Goal: Task Accomplishment & Management: Manage account settings

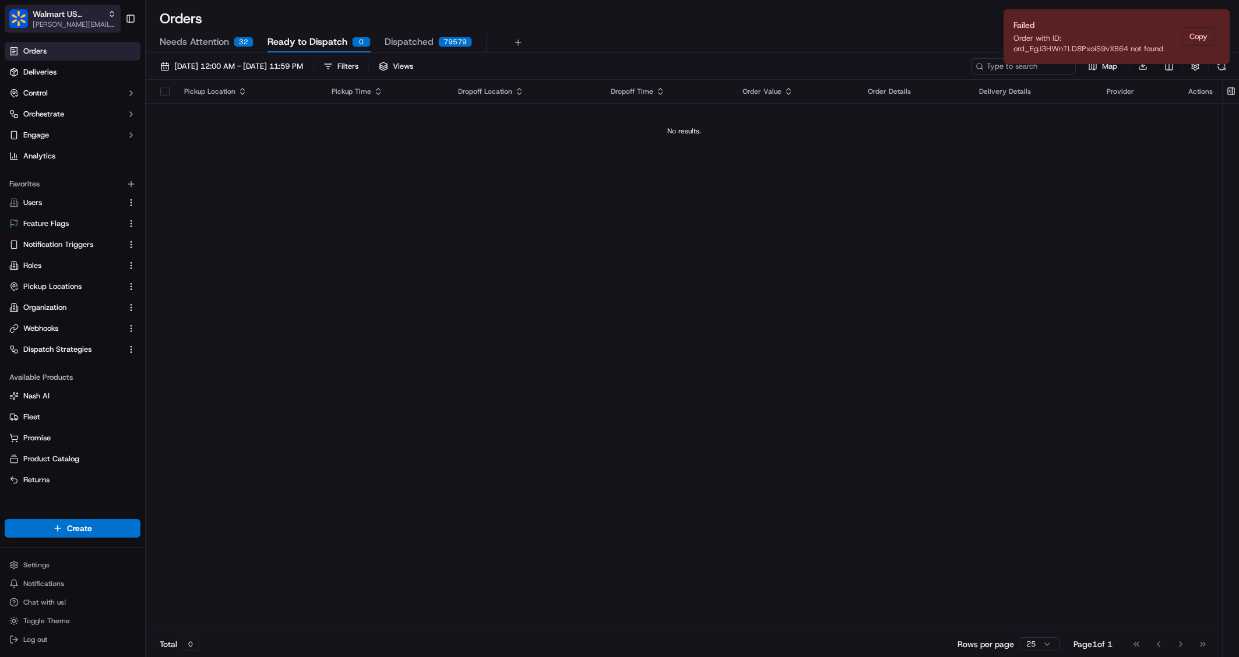
click at [54, 11] on span "Walmart US Stores" at bounding box center [68, 14] width 71 height 12
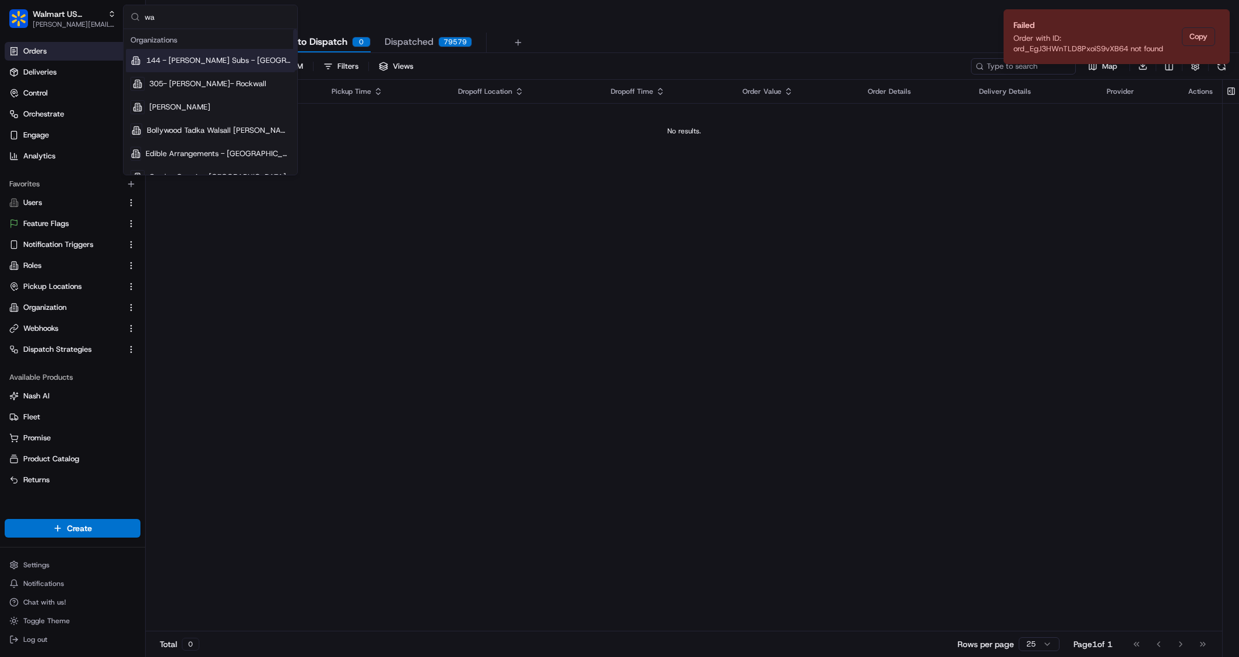
type input "w"
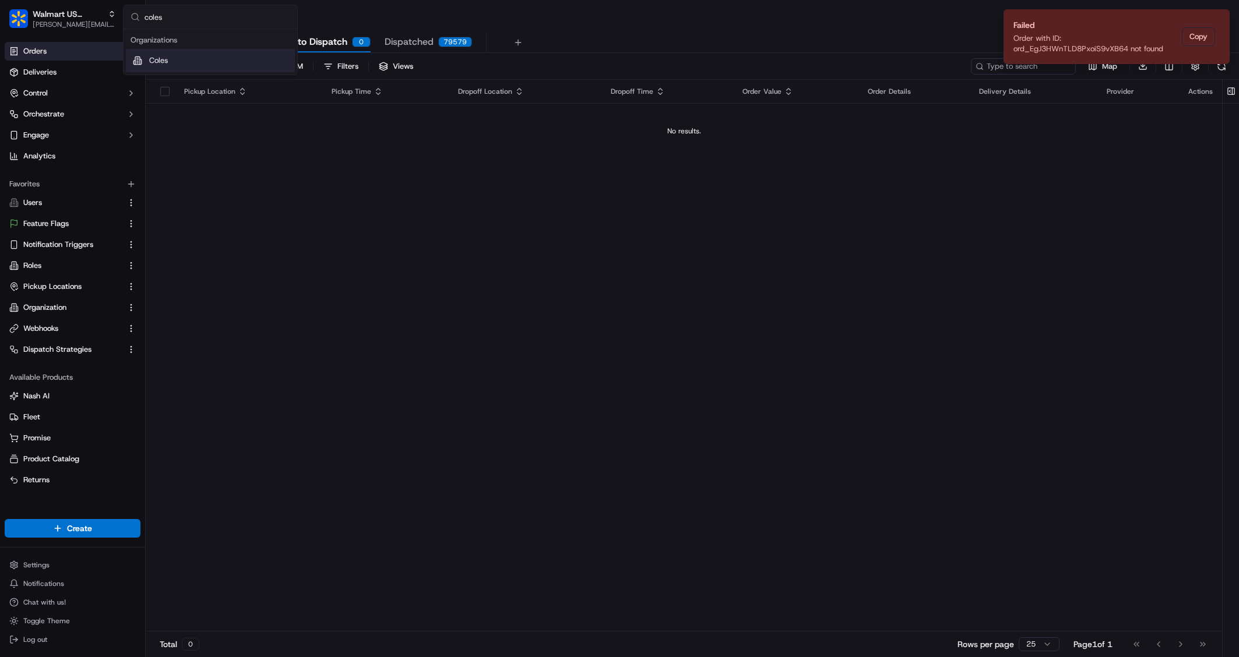
type input "coles"
click at [199, 68] on div "Coles" at bounding box center [210, 60] width 169 height 23
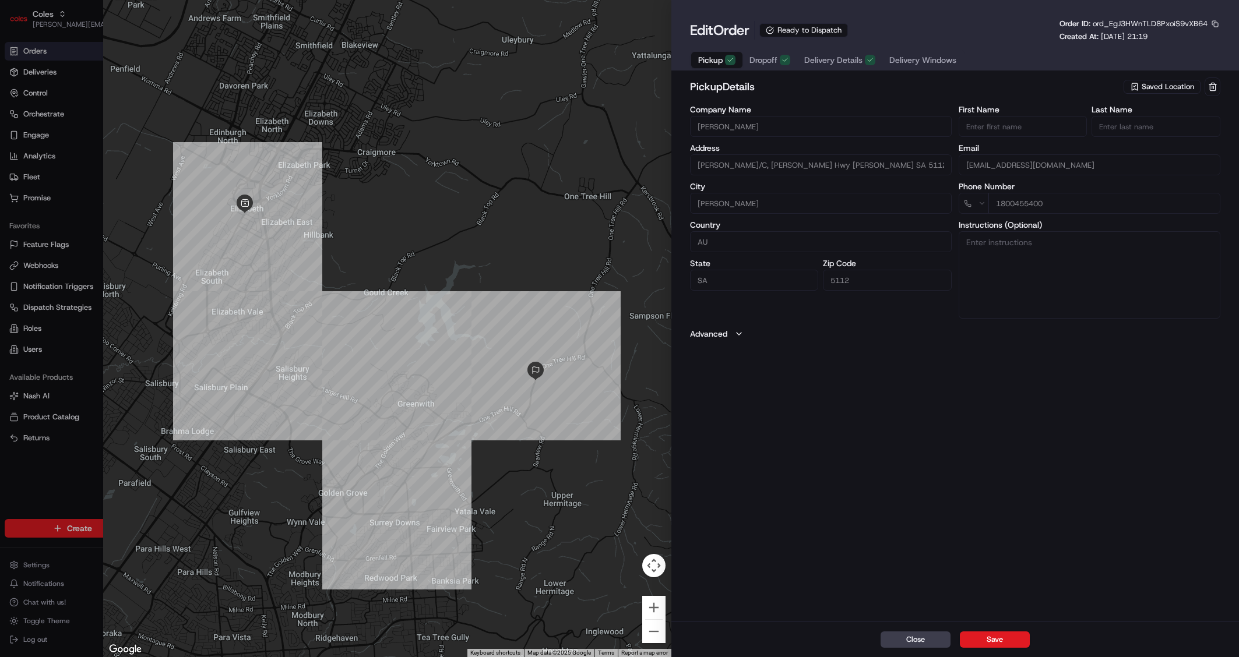
click at [902, 50] on div "Pickup Dropoff Delivery Details Delivery Windows" at bounding box center [827, 60] width 275 height 21
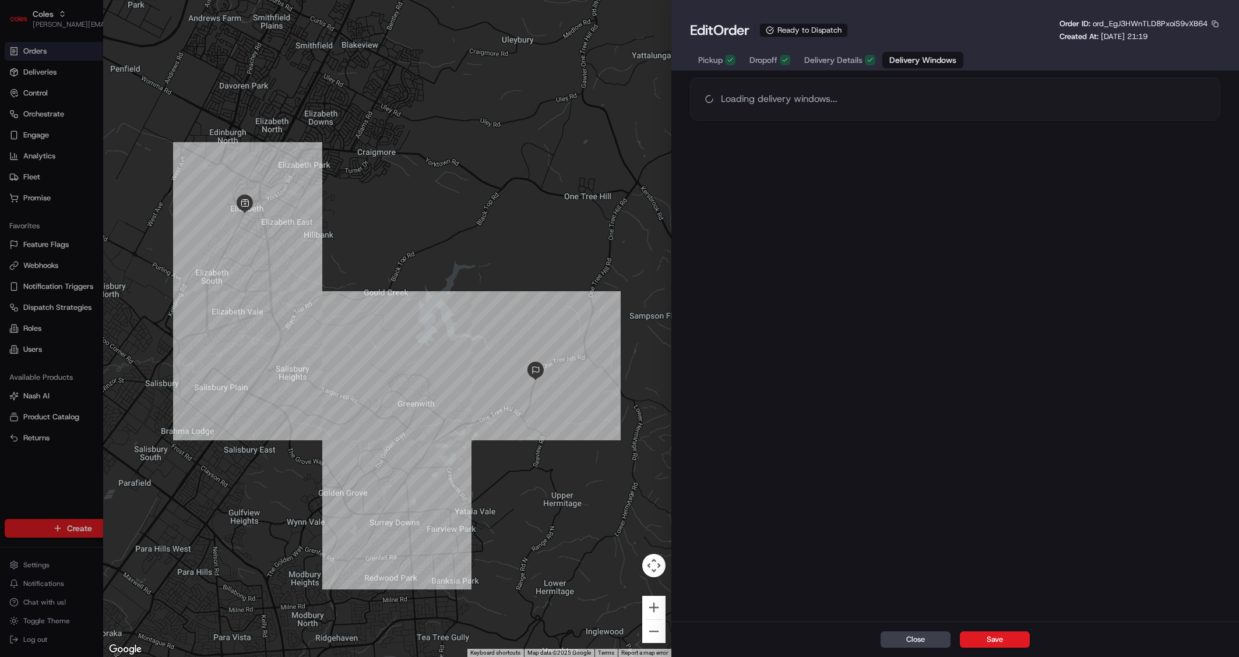
click at [912, 59] on span "Delivery Windows" at bounding box center [922, 60] width 67 height 12
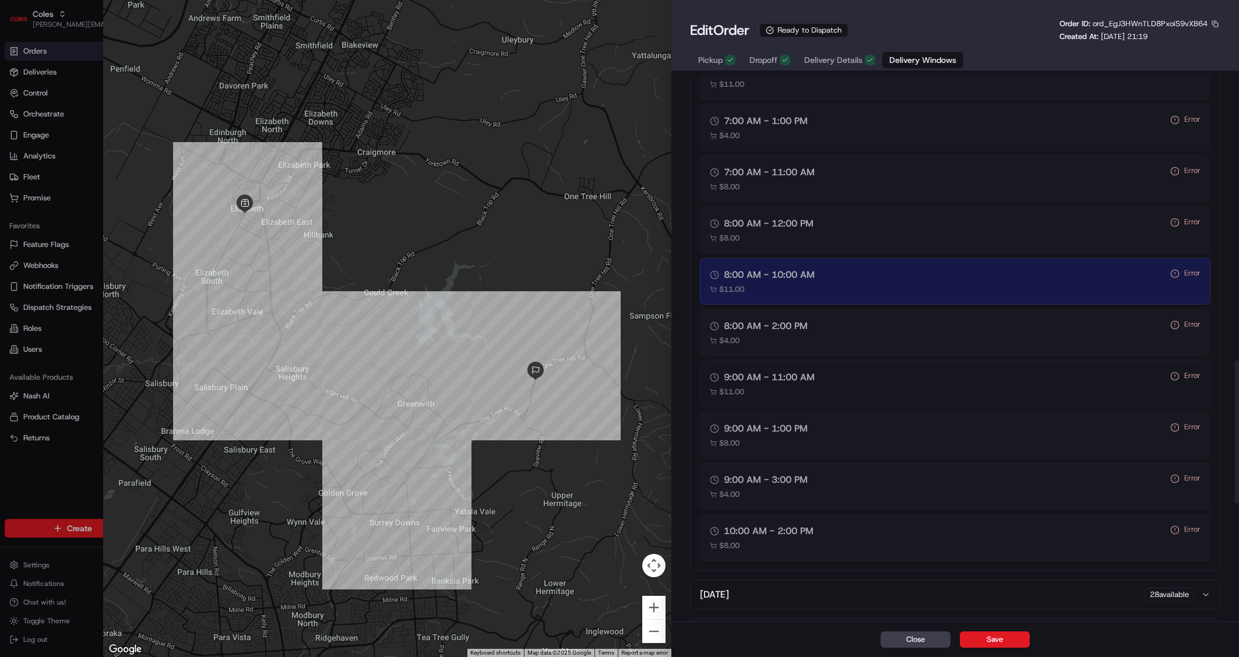
scroll to position [1090, 0]
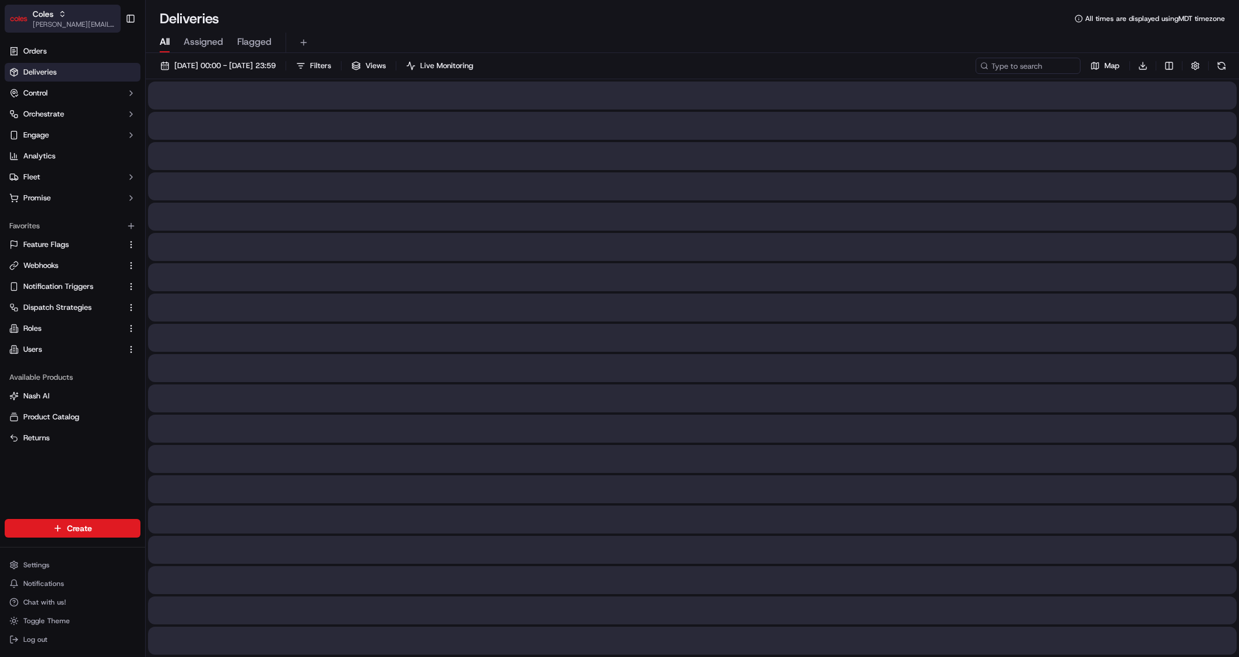
click at [45, 10] on span "Coles" at bounding box center [43, 14] width 21 height 12
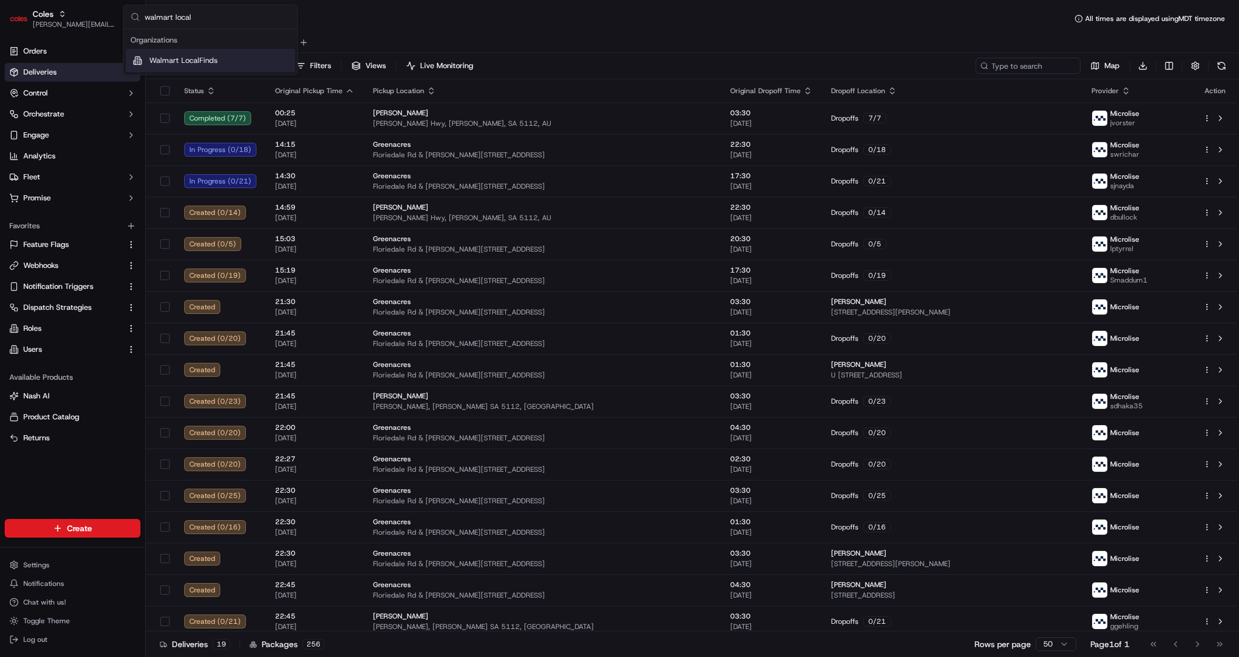
type input "walmart local"
click at [192, 58] on span "Walmart LocalFinds" at bounding box center [183, 60] width 68 height 10
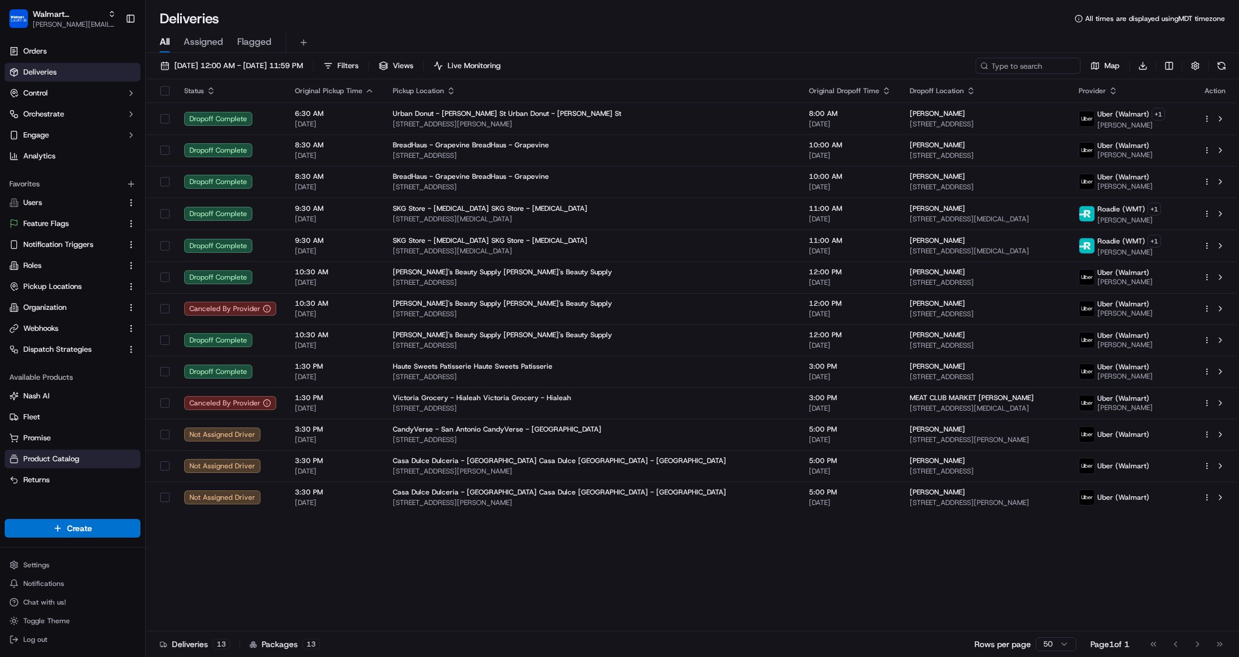
click at [84, 459] on link "Product Catalog" at bounding box center [72, 459] width 126 height 10
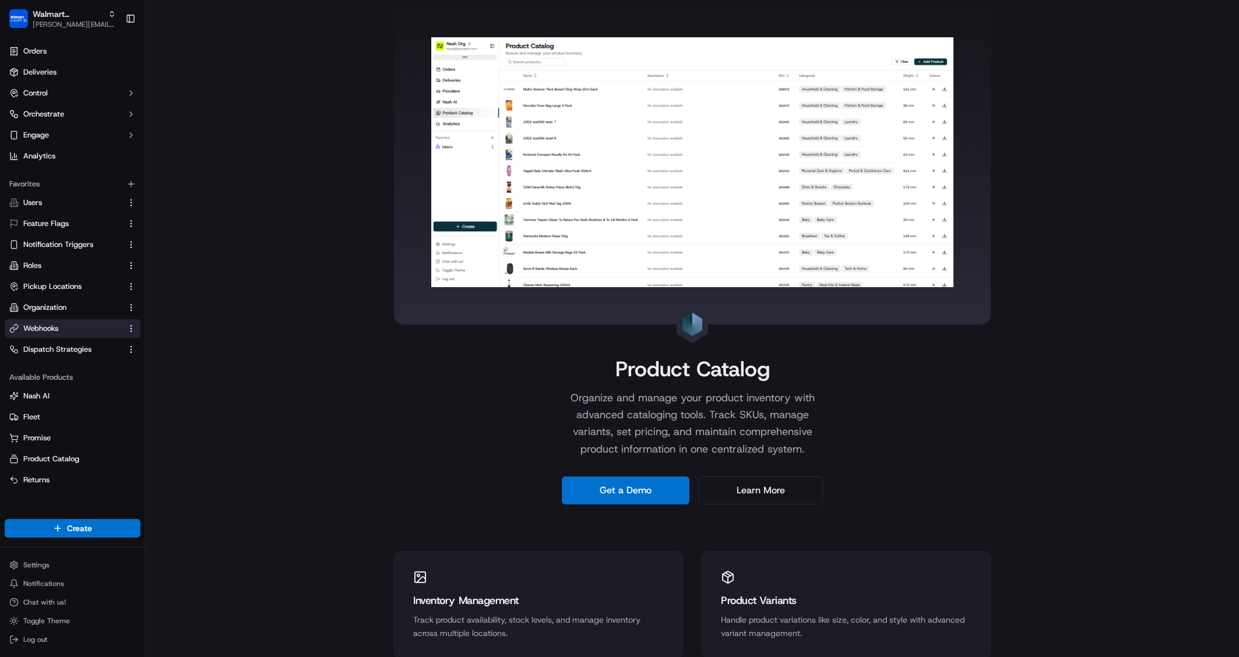
click at [66, 328] on link "Webhooks" at bounding box center [65, 329] width 112 height 10
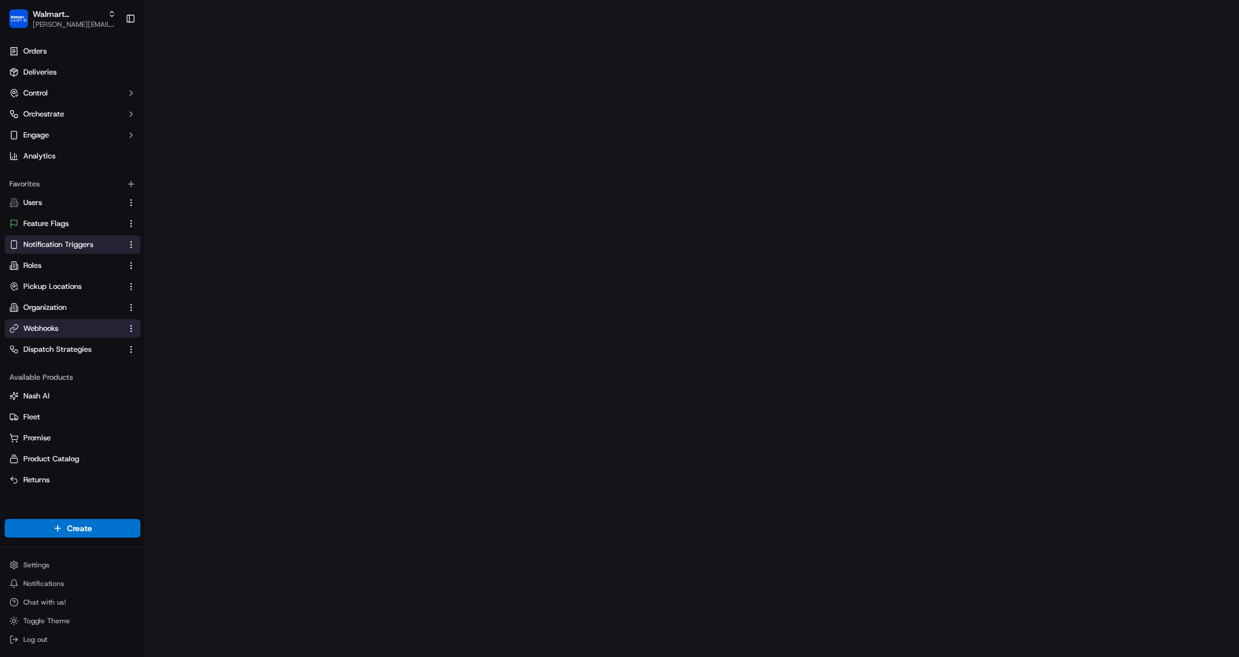
click at [79, 247] on span "Notification Triggers" at bounding box center [58, 245] width 70 height 10
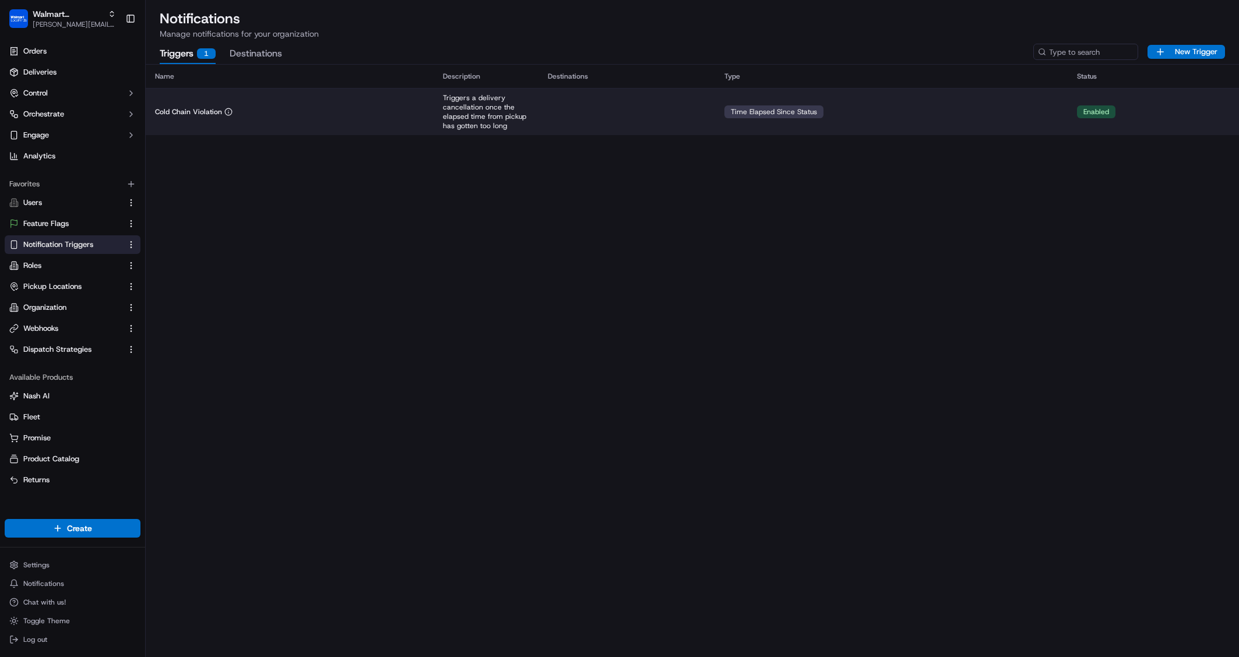
click at [663, 104] on td at bounding box center [627, 111] width 177 height 47
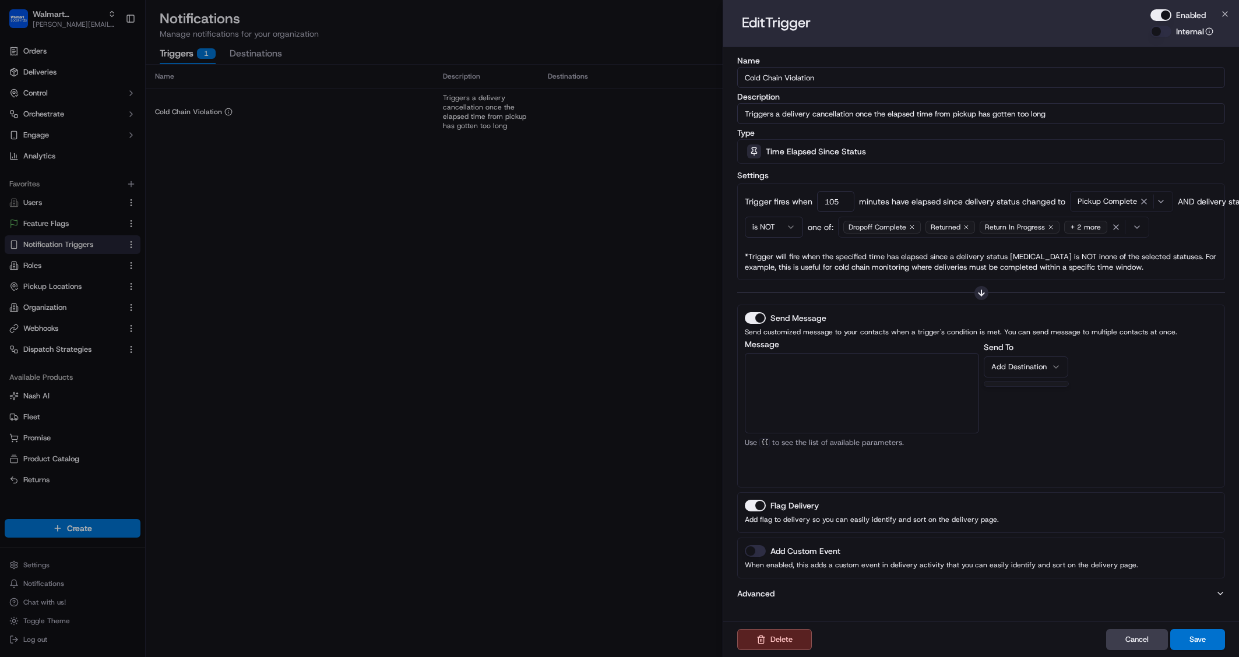
click at [1014, 368] on div "Add Destination" at bounding box center [1021, 367] width 60 height 10
click at [1094, 377] on div "Send To Add Destination" at bounding box center [1101, 410] width 234 height 140
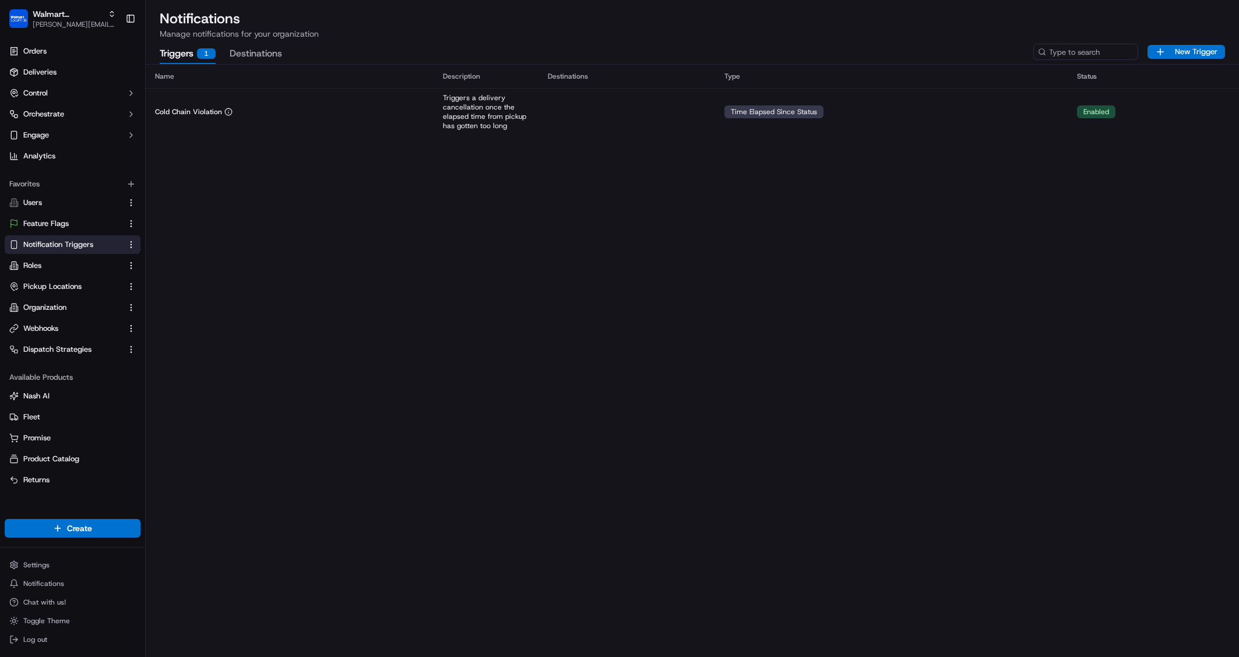
click at [251, 62] on button "Destinations" at bounding box center [256, 54] width 52 height 20
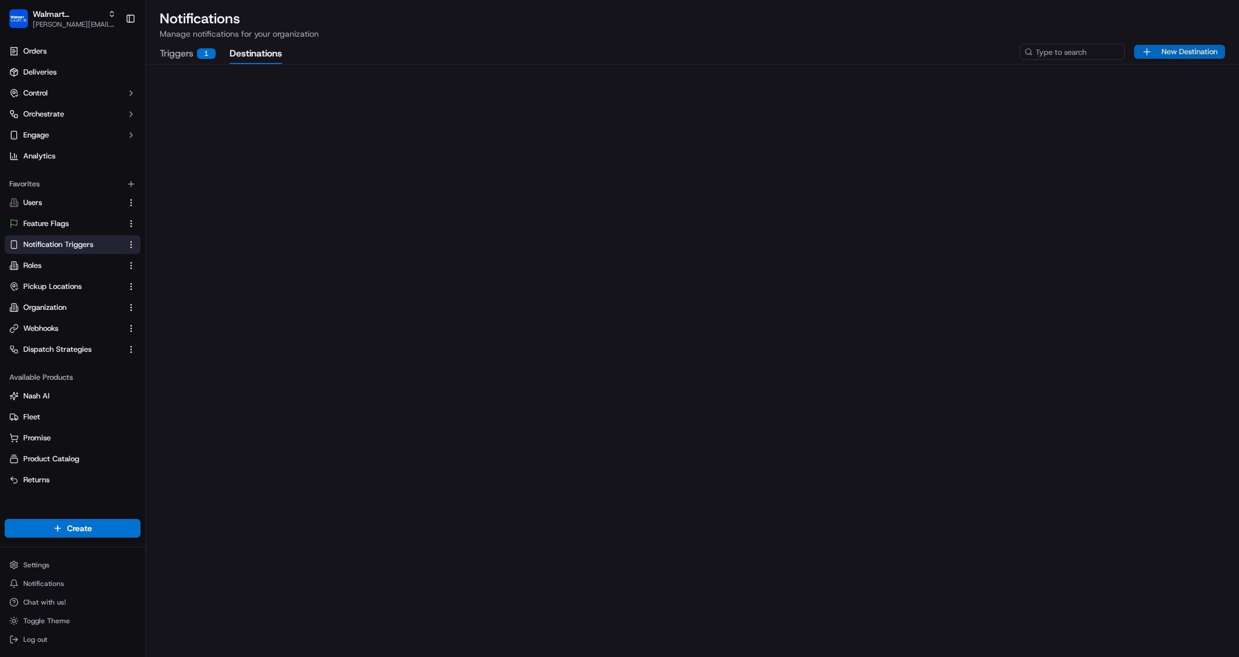
click at [1212, 54] on button "New Destination" at bounding box center [1179, 52] width 91 height 14
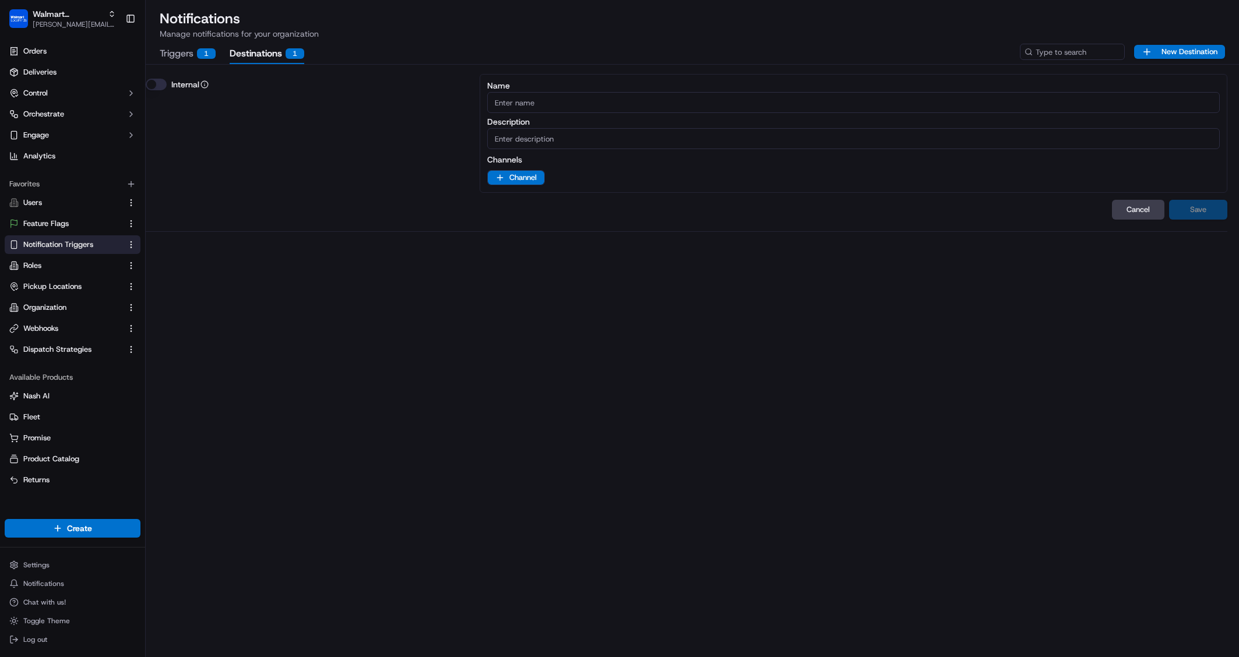
click at [552, 140] on input "Description" at bounding box center [853, 138] width 733 height 21
click at [531, 176] on html "Walmart LocalFinds john@usenash.com Toggle Sidebar Orders Deliveries Control Or…" at bounding box center [619, 328] width 1239 height 657
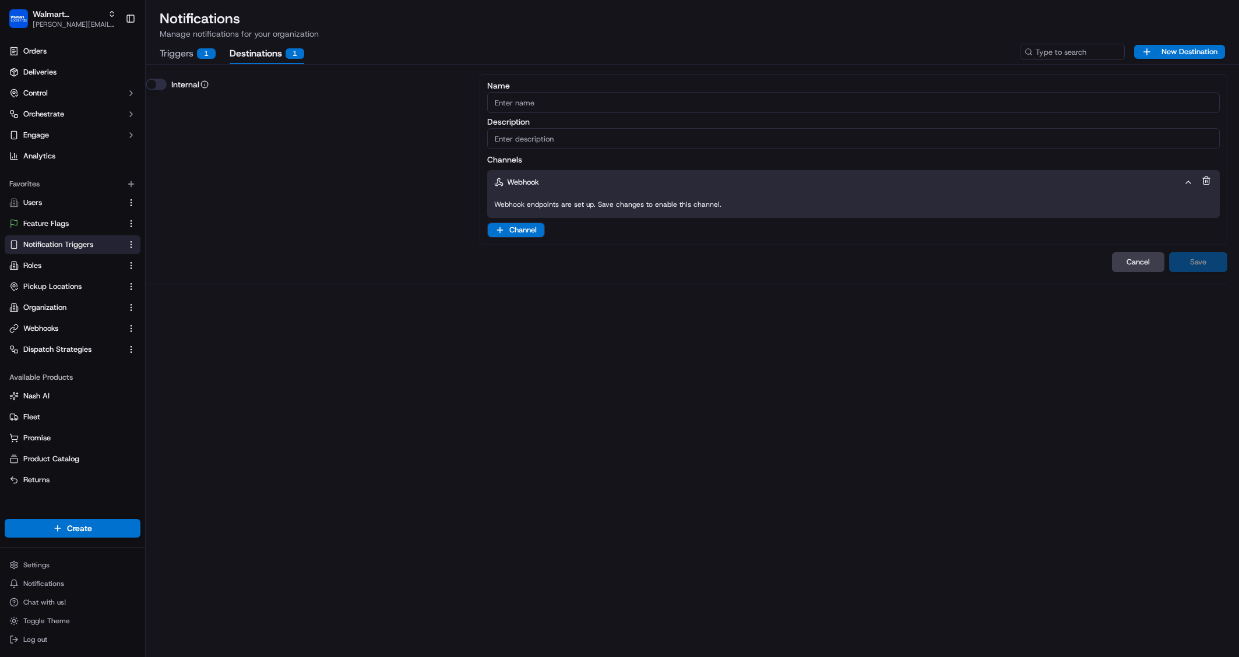
click at [548, 105] on input "Name" at bounding box center [853, 102] width 733 height 21
type input "Webhooks"
drag, startPoint x: 1007, startPoint y: 290, endPoint x: 1032, endPoint y: 249, distance: 47.4
click at [1007, 289] on div "Webhooks Internal Name Webhooks Description Channels Webhook Webhook endpoints …" at bounding box center [693, 179] width 1094 height 229
click at [643, 142] on input "Description" at bounding box center [853, 138] width 733 height 21
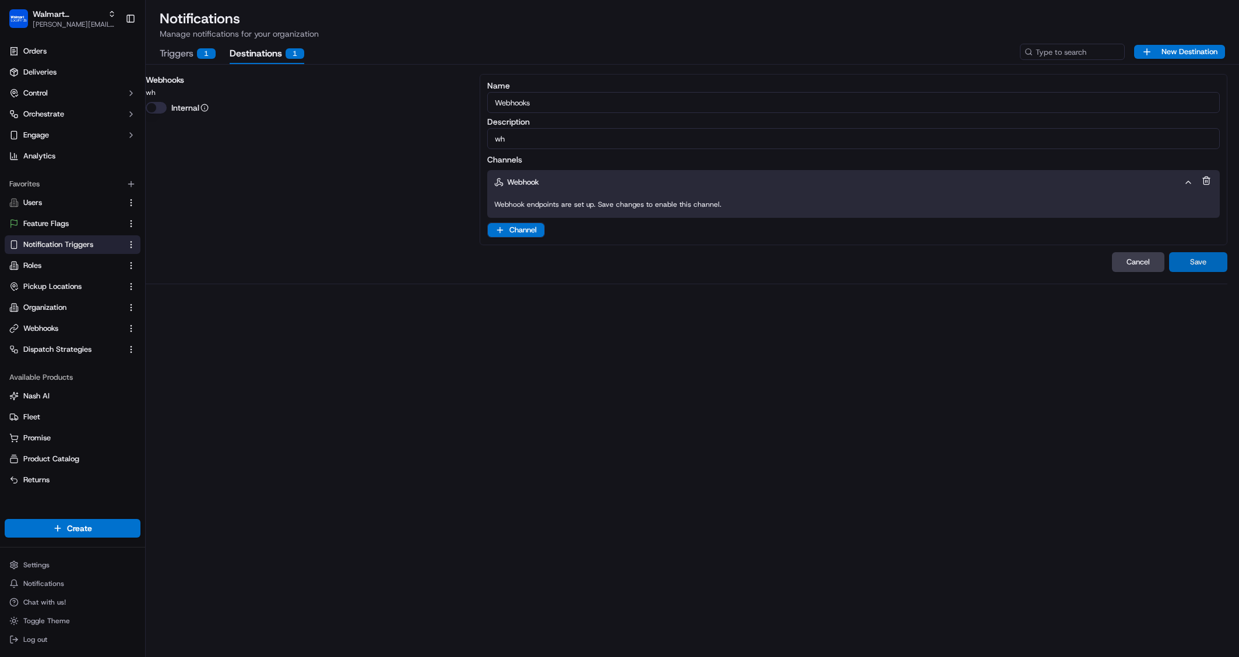
type input "wh"
click at [1225, 261] on button "Save" at bounding box center [1198, 262] width 58 height 20
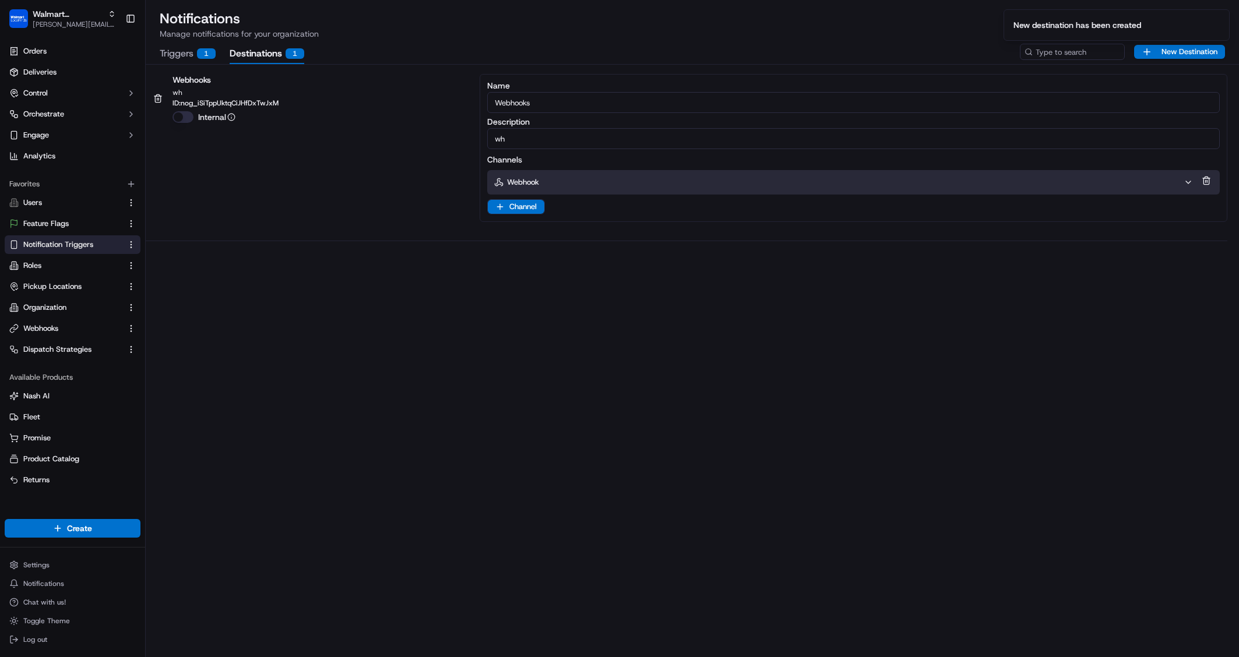
click at [698, 403] on div "Webhooks wh ID: nog_iSiTppUktqCiJHfDxTwJxM Internal Name Webhooks Description w…" at bounding box center [693, 361] width 1094 height 593
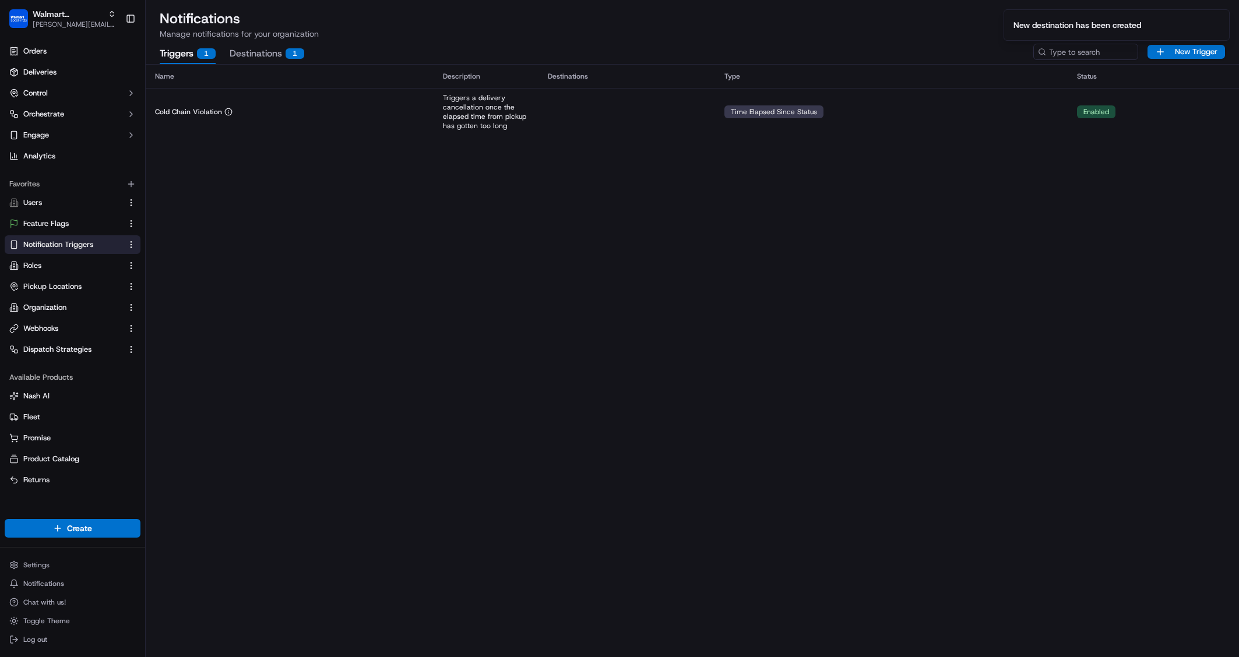
click at [205, 58] on div "1" at bounding box center [206, 53] width 19 height 10
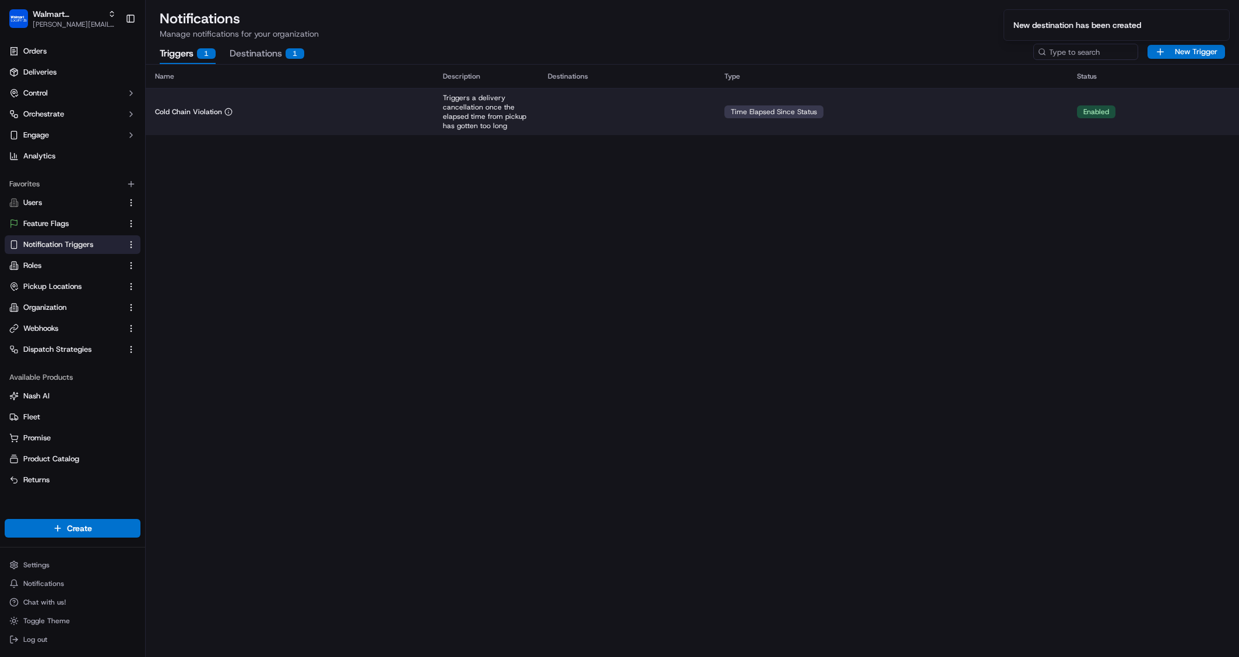
click at [922, 115] on td "Time Elapsed Since Status" at bounding box center [891, 111] width 353 height 47
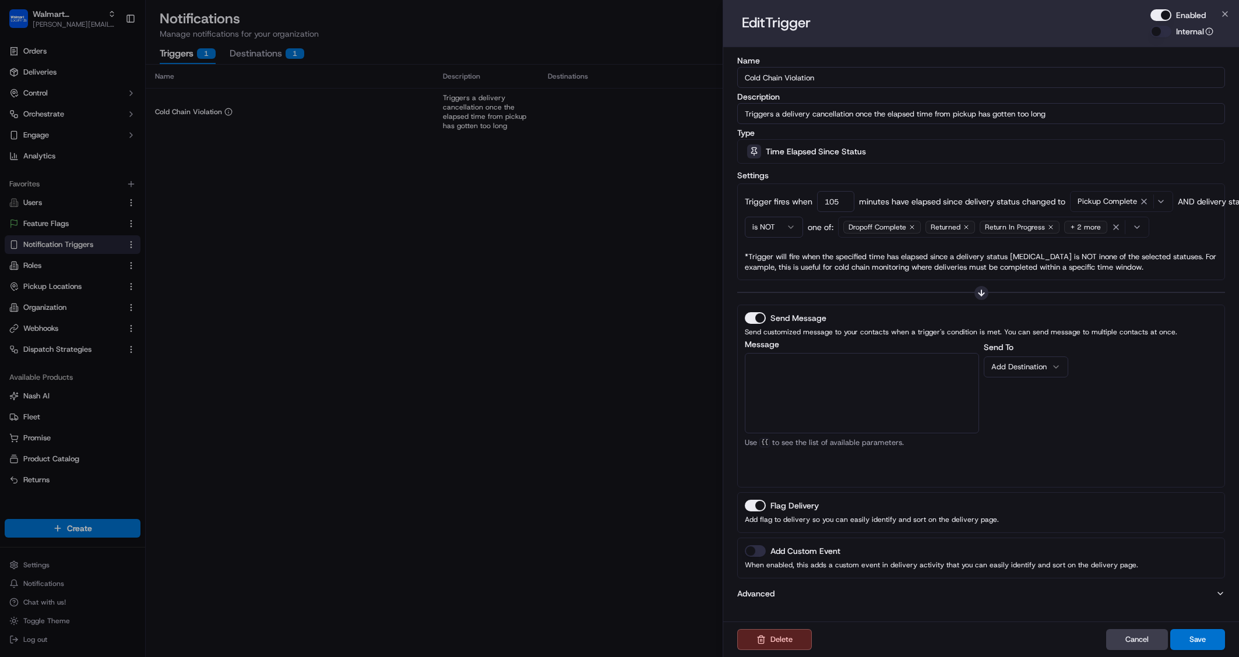
click at [1042, 371] on div "Add Destination" at bounding box center [1021, 367] width 60 height 10
click at [1064, 421] on div "Send To Webhooks Add Destination" at bounding box center [1101, 412] width 234 height 140
